Goal: Check status: Check status

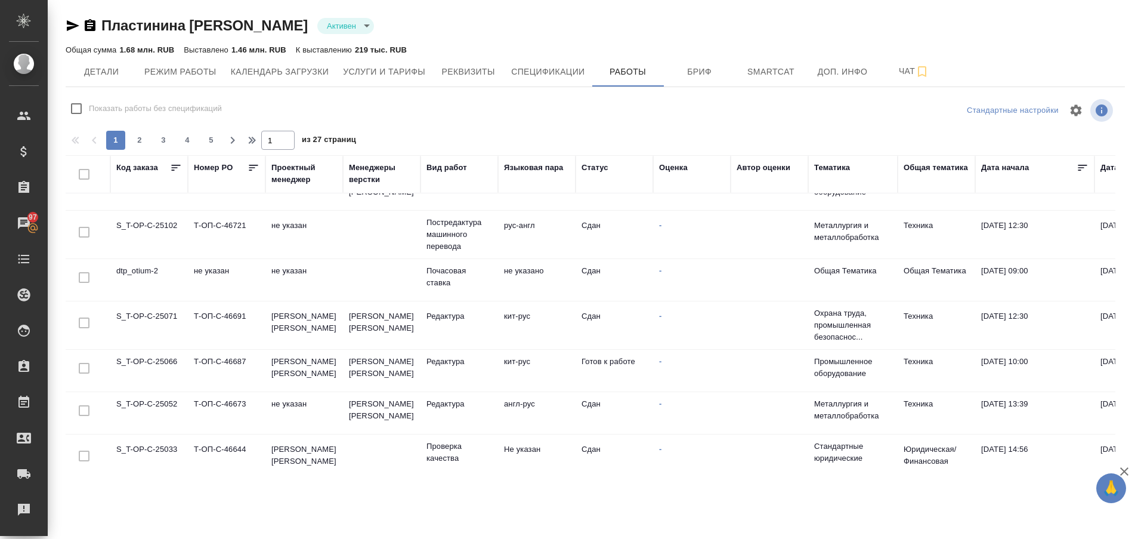
scroll to position [584, 0]
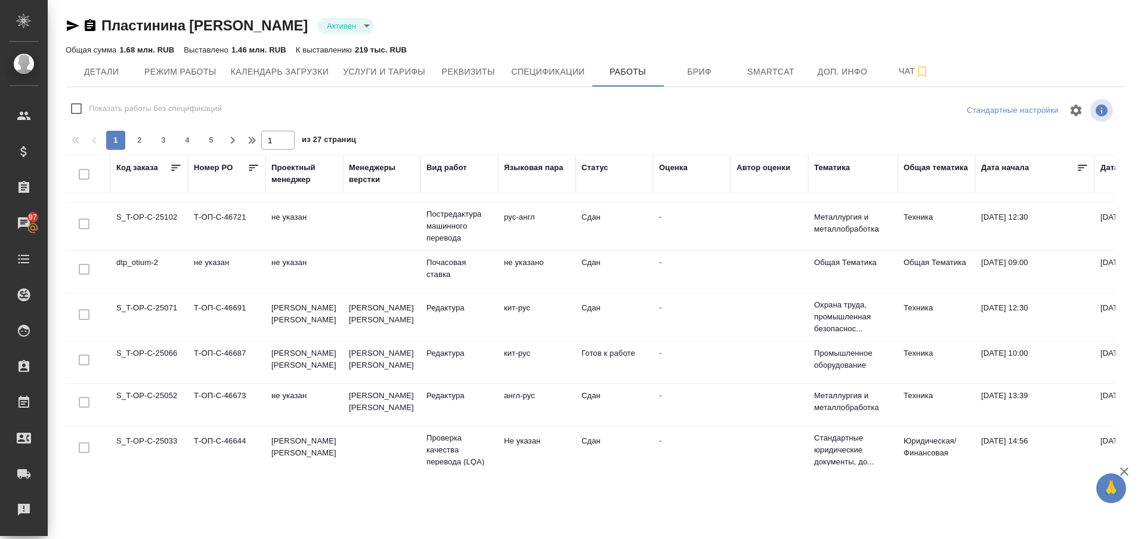
click at [164, 353] on td "S_T-OP-C-25066" at bounding box center [149, 362] width 78 height 42
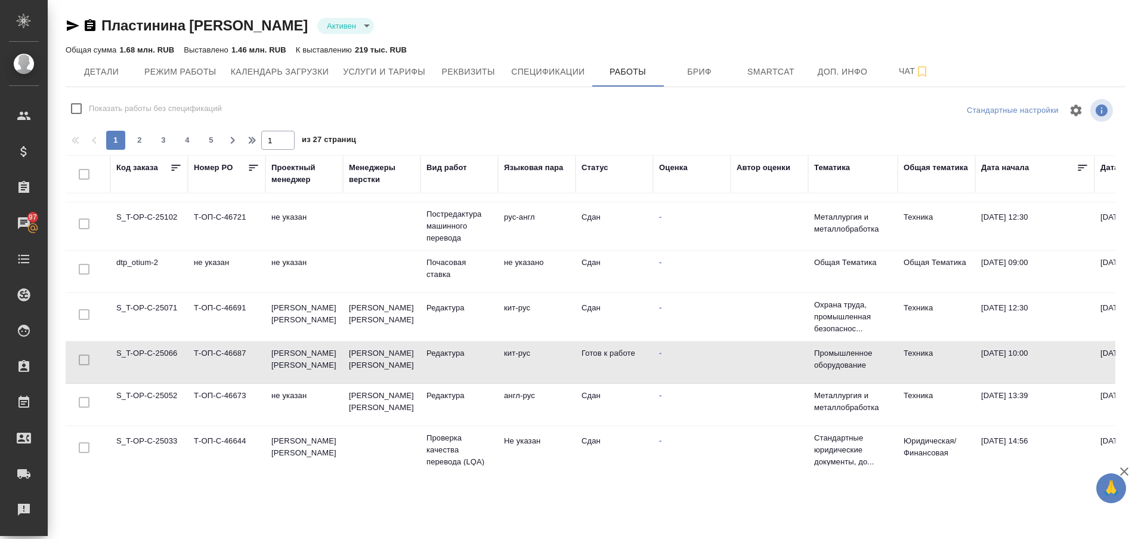
click at [164, 353] on td "S_T-OP-C-25066" at bounding box center [149, 362] width 78 height 42
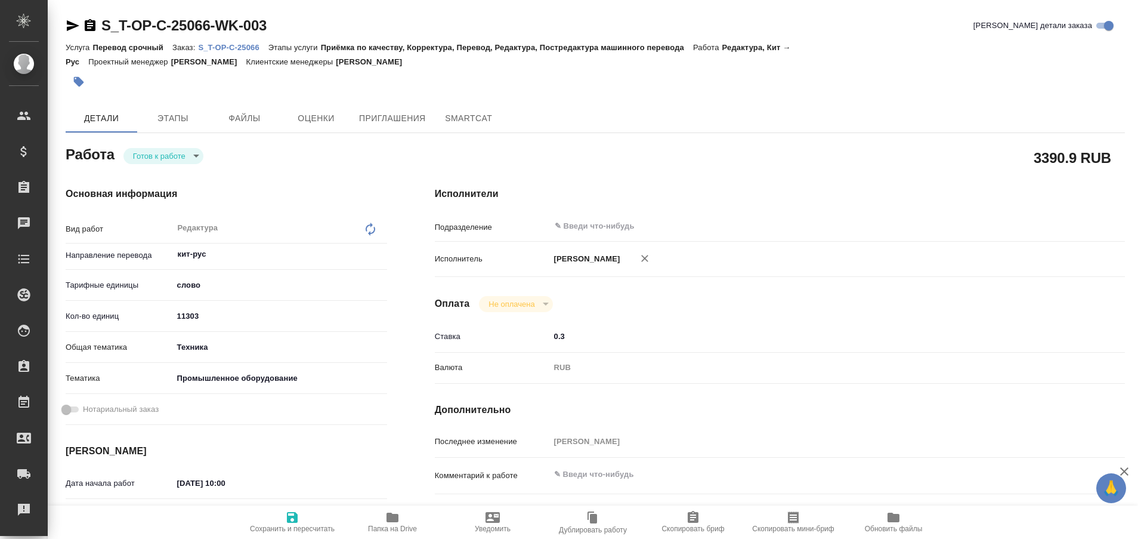
type textarea "x"
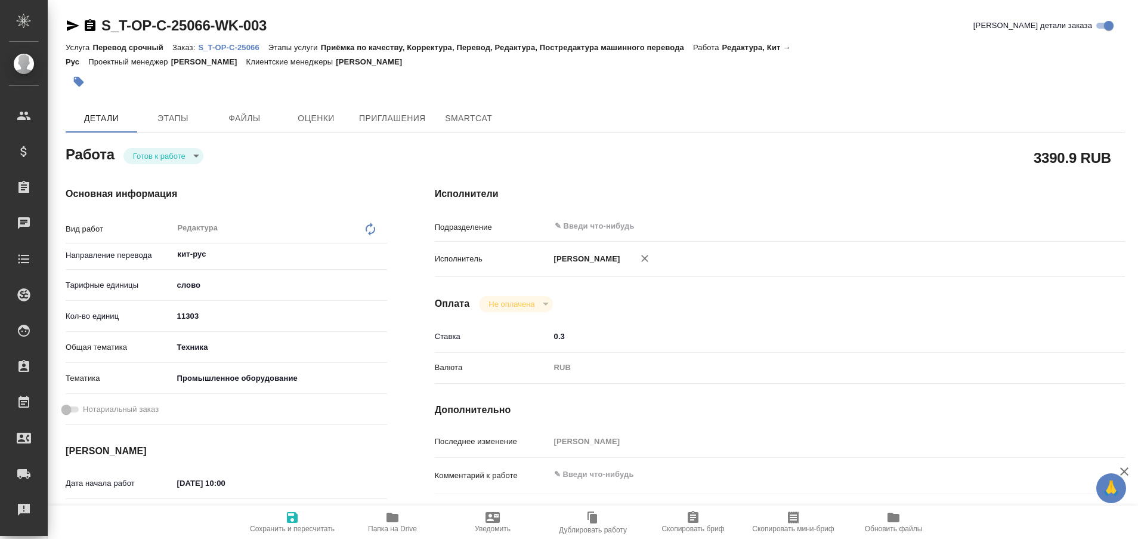
type textarea "x"
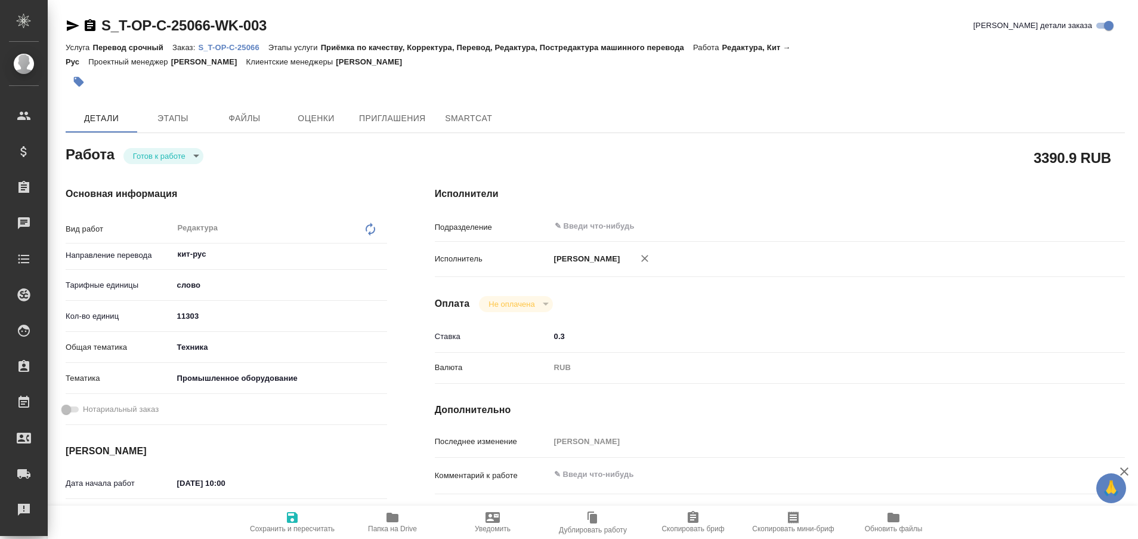
type textarea "x"
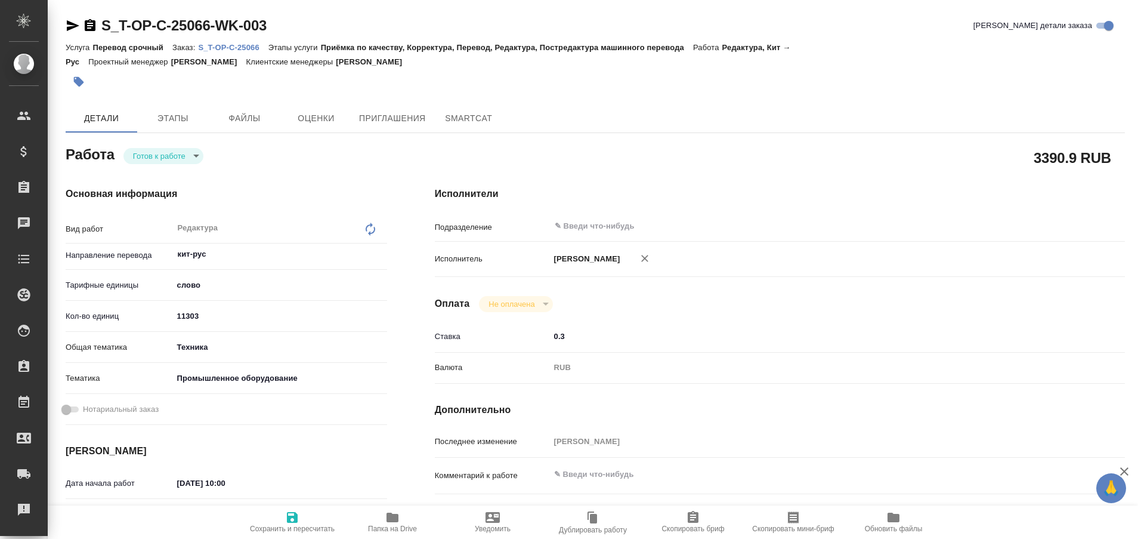
click at [248, 48] on p "S_T-OP-C-25066" at bounding box center [233, 47] width 70 height 9
type textarea "x"
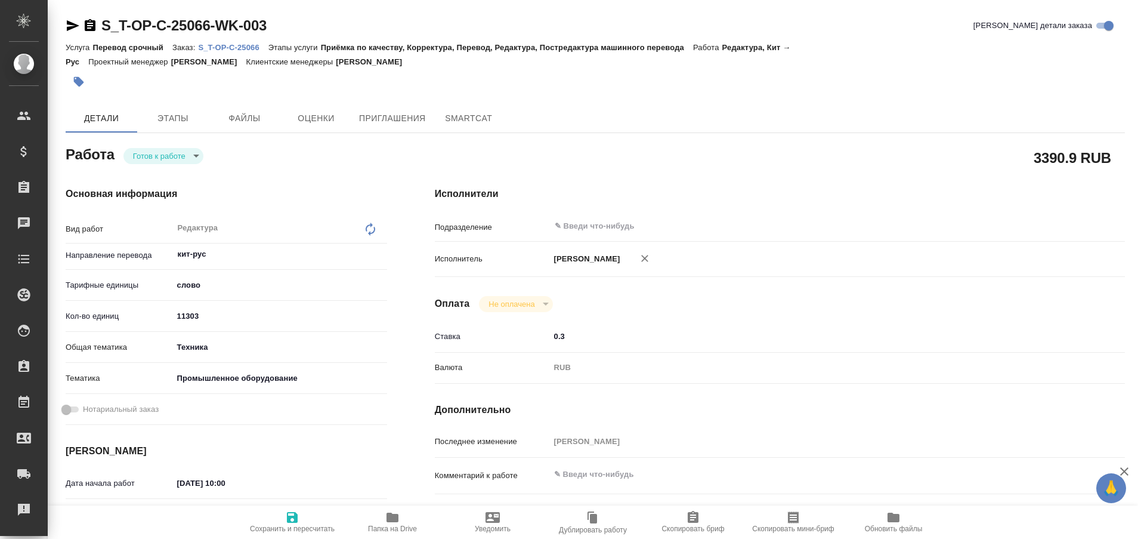
type textarea "x"
click at [73, 21] on icon "button" at bounding box center [73, 25] width 14 height 14
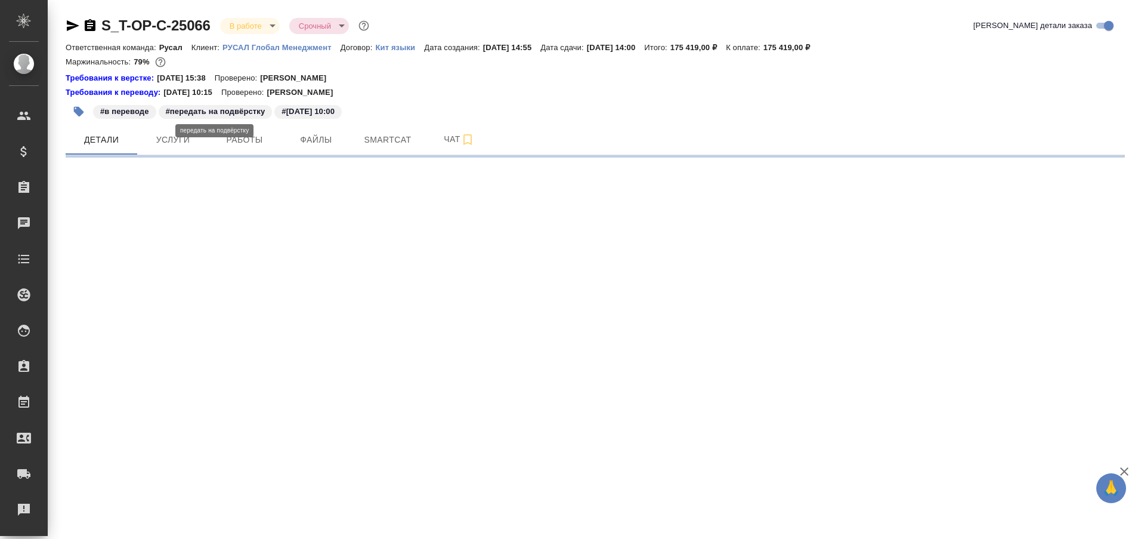
select select "RU"
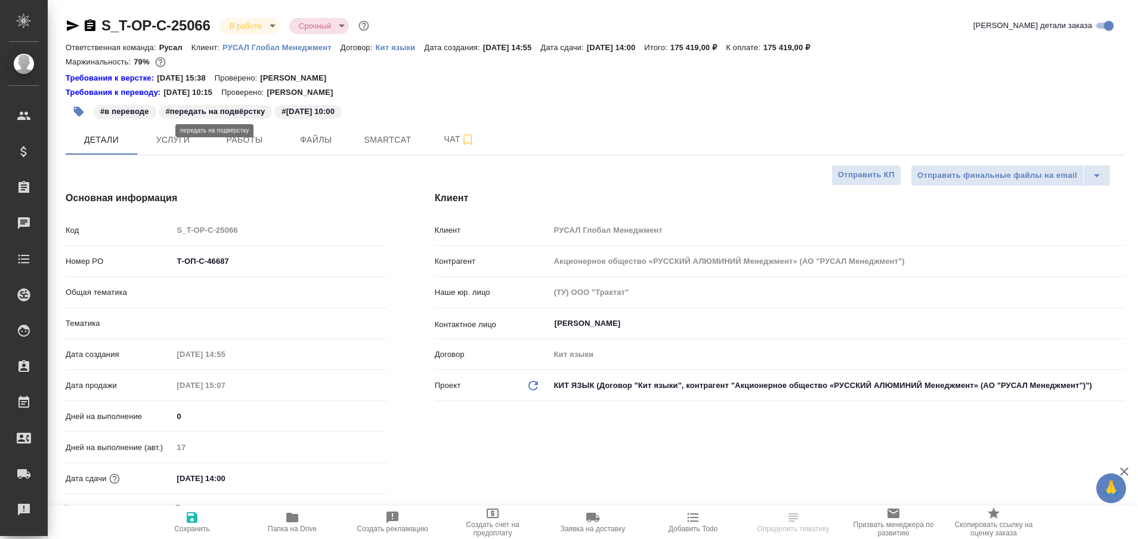
type input "Русал"
type input "[PERSON_NAME]"
click at [215, 139] on button "Работы" at bounding box center [245, 140] width 72 height 30
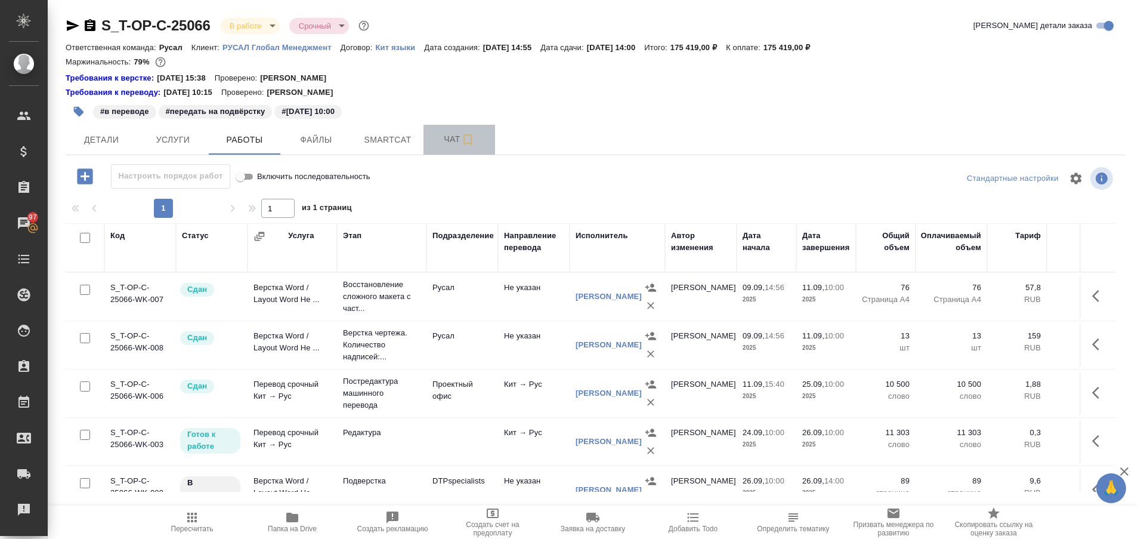
click at [445, 135] on span "Чат" at bounding box center [459, 139] width 57 height 15
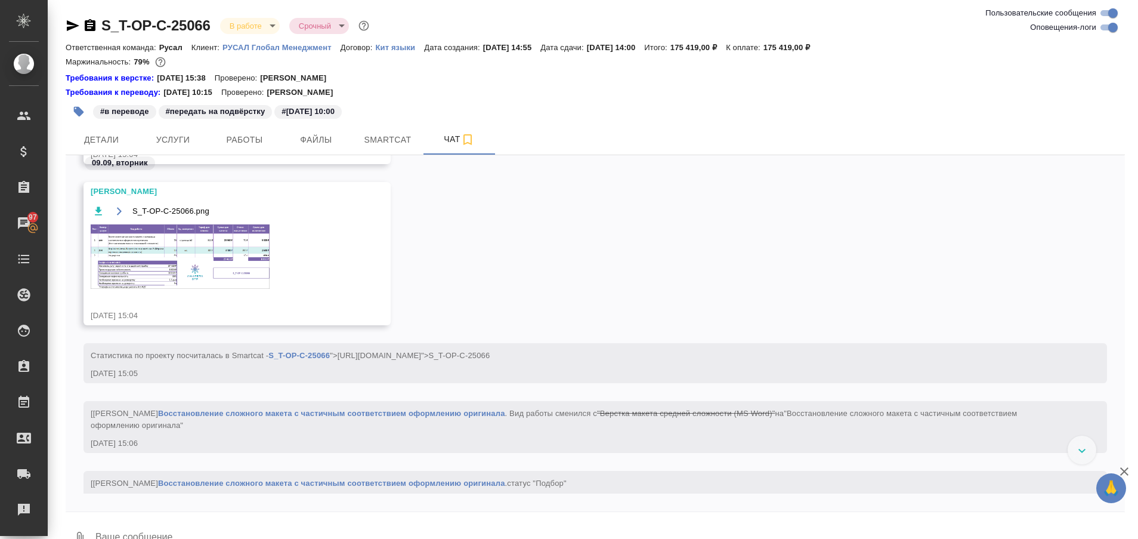
scroll to position [1052, 0]
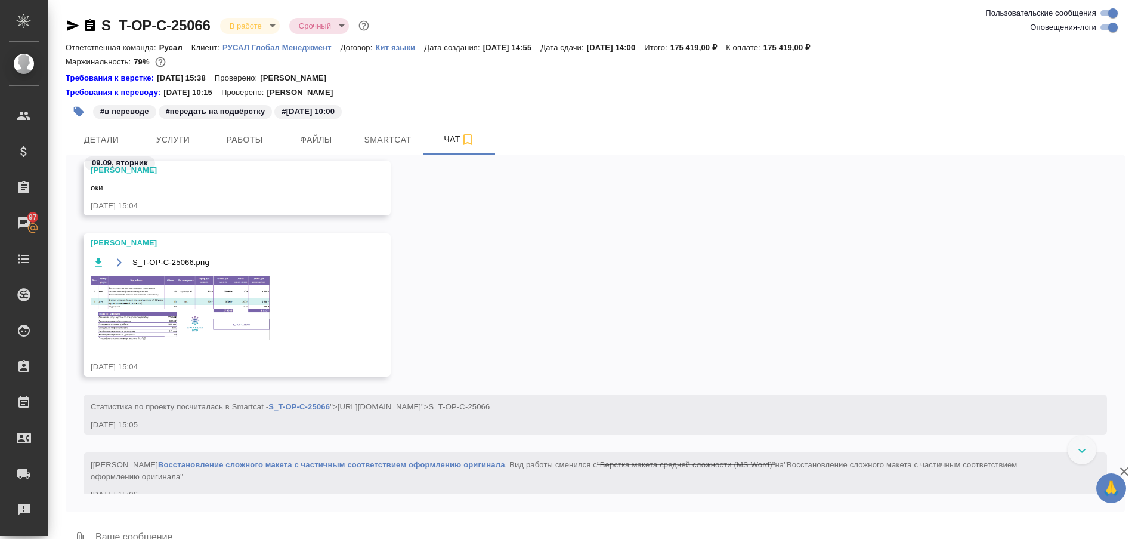
click at [202, 324] on img at bounding box center [180, 308] width 179 height 64
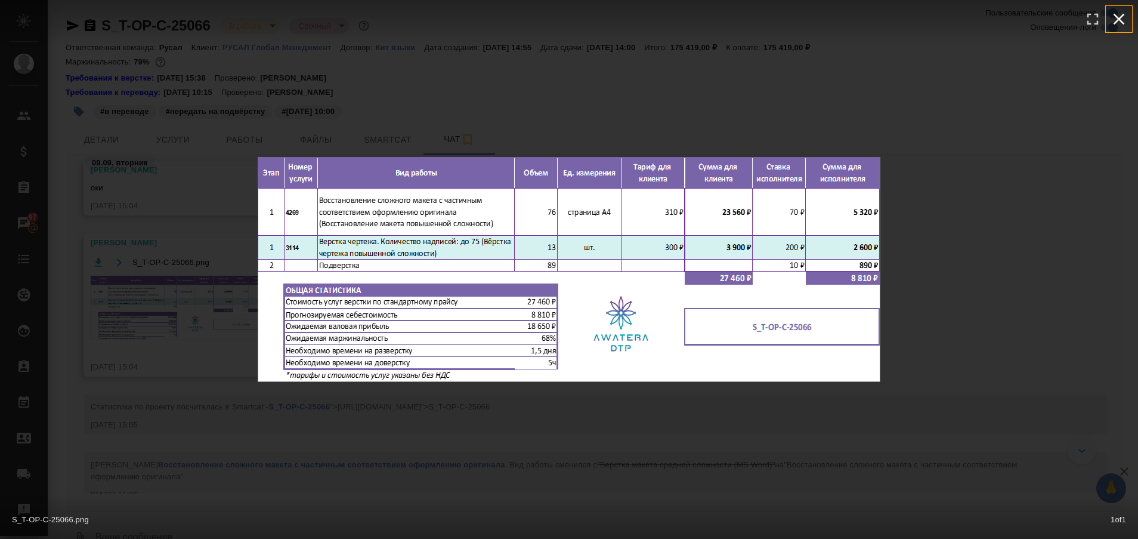
click at [1124, 17] on icon "button" at bounding box center [1119, 19] width 19 height 19
